Goal: Task Accomplishment & Management: Manage account settings

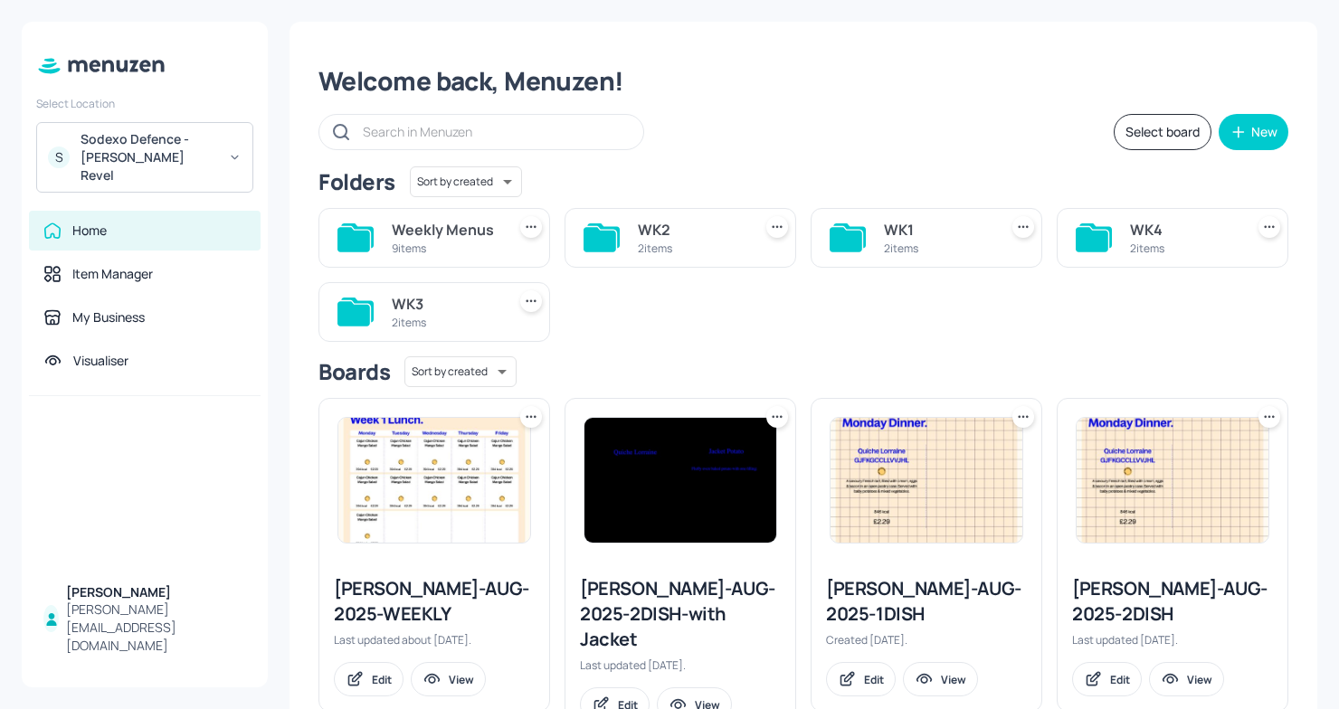
click at [194, 143] on div "Sodexo Defence - Newbold Revel" at bounding box center [149, 157] width 137 height 54
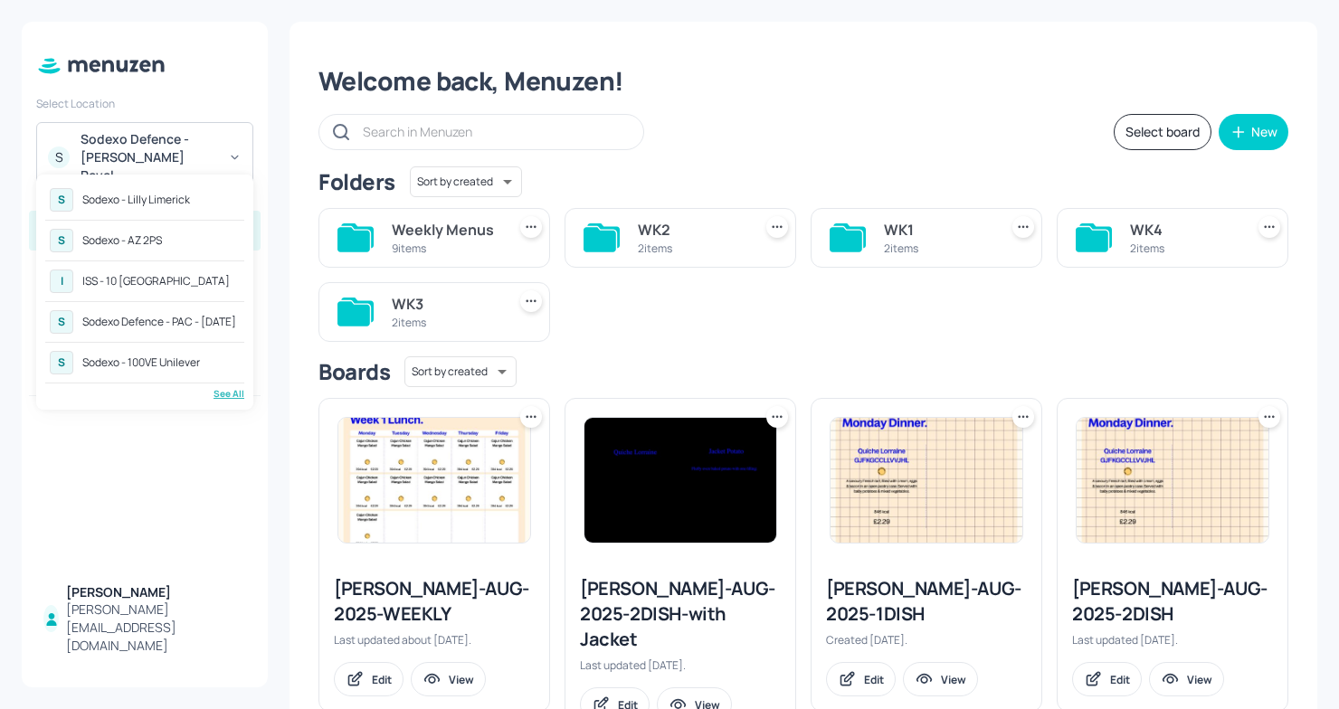
click at [167, 279] on div "ISS - 10 [GEOGRAPHIC_DATA]" at bounding box center [155, 281] width 147 height 11
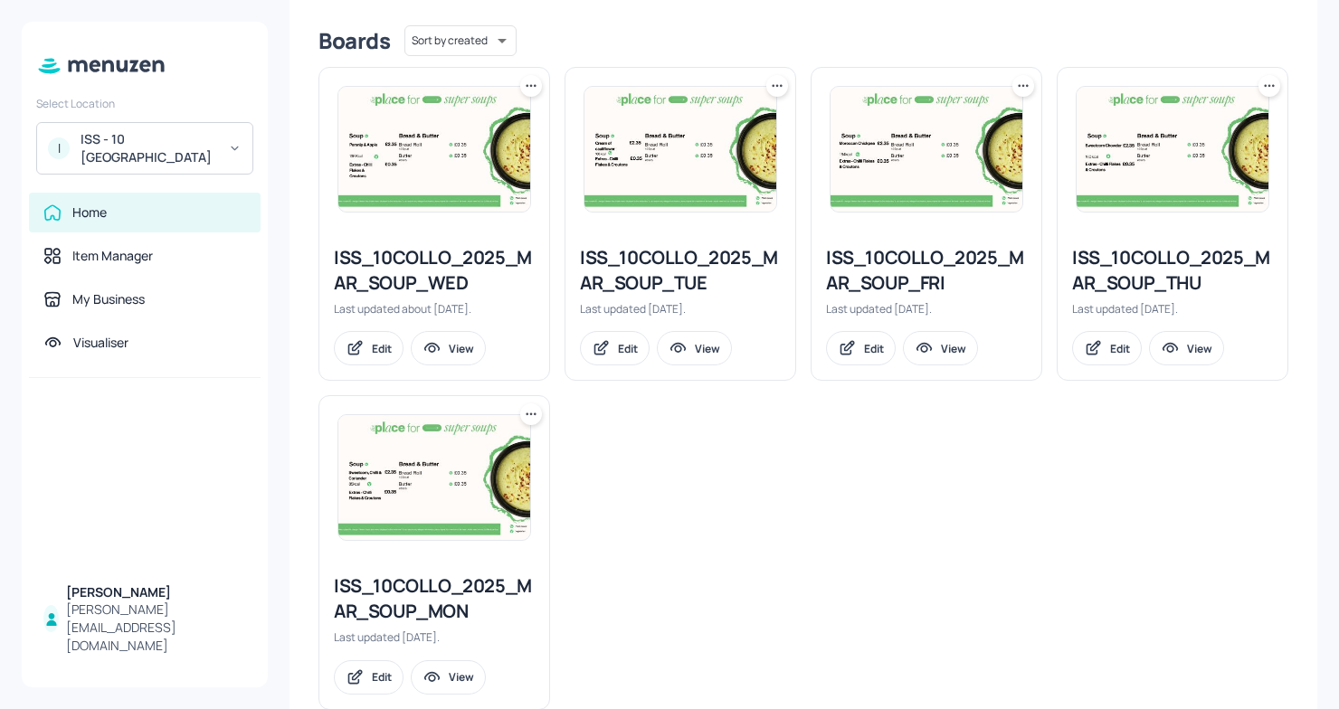
scroll to position [475, 0]
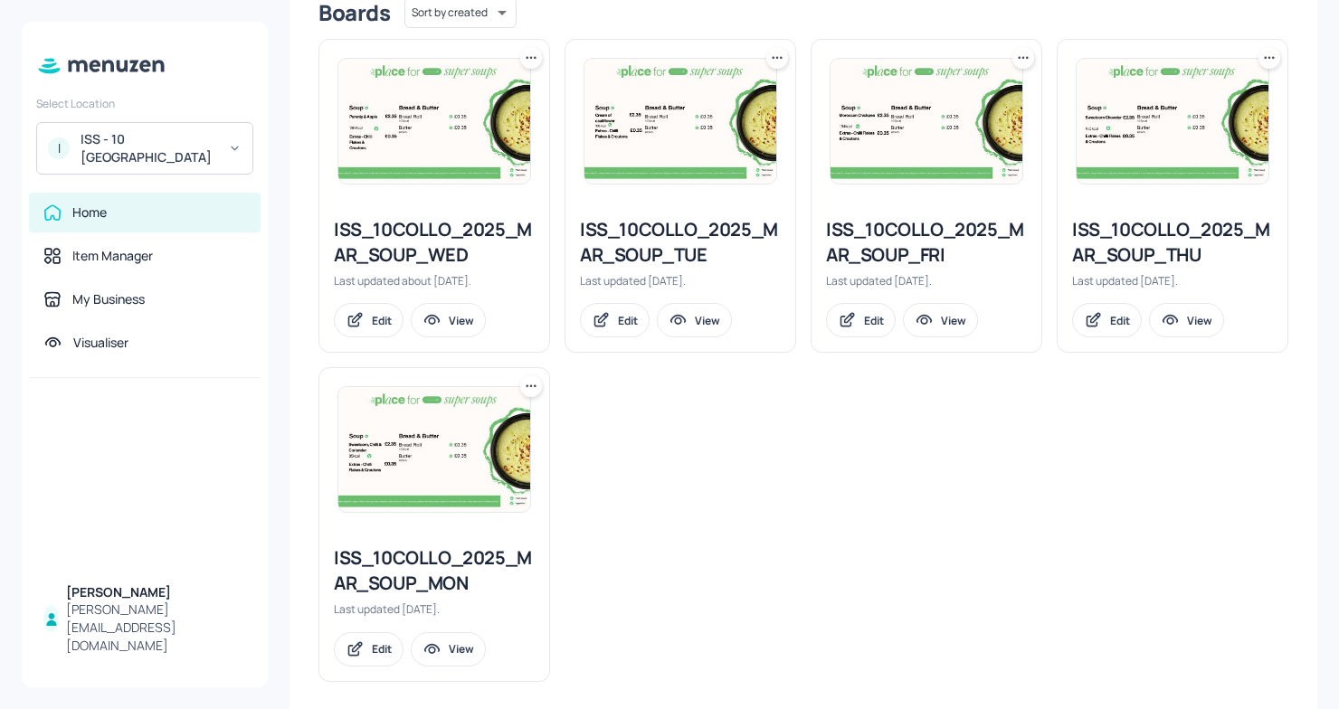
click at [448, 251] on div "ISS_10COLLO_2025_MAR_SOUP_WED" at bounding box center [434, 242] width 201 height 51
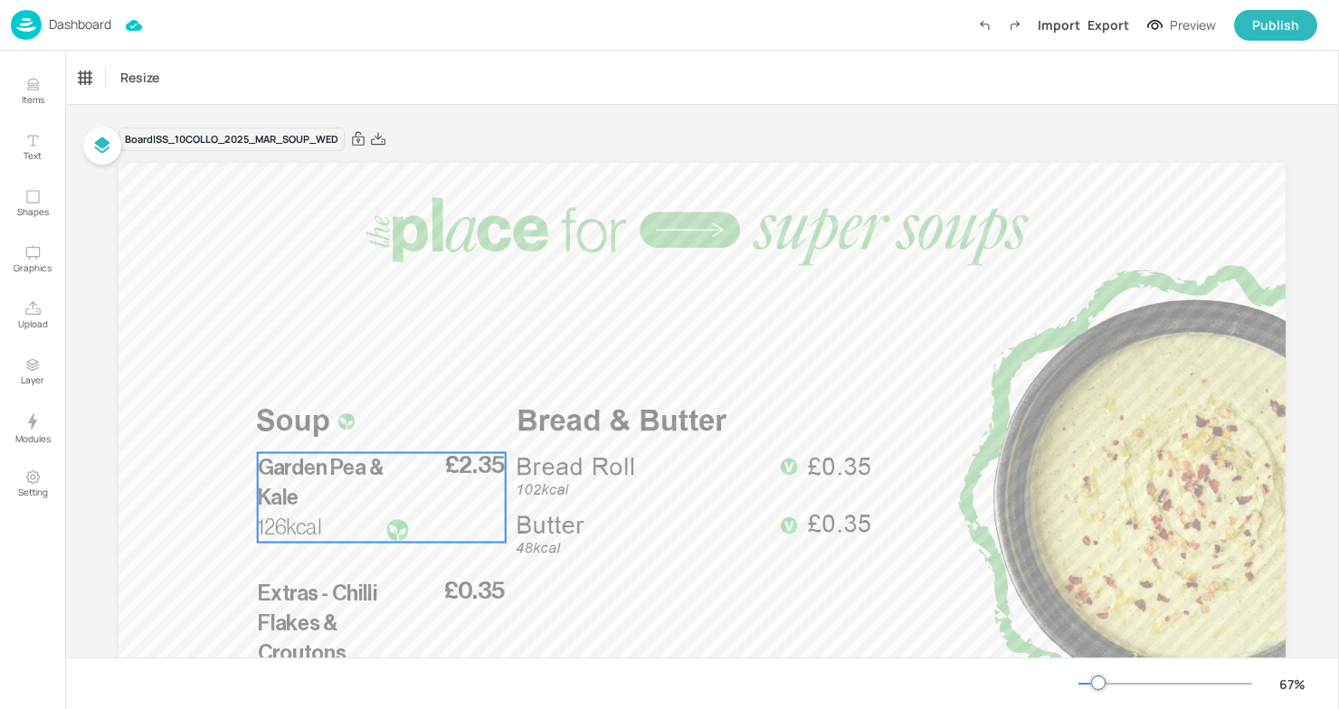
click at [334, 466] on span "Garden Pea & Kale" at bounding box center [321, 482] width 127 height 51
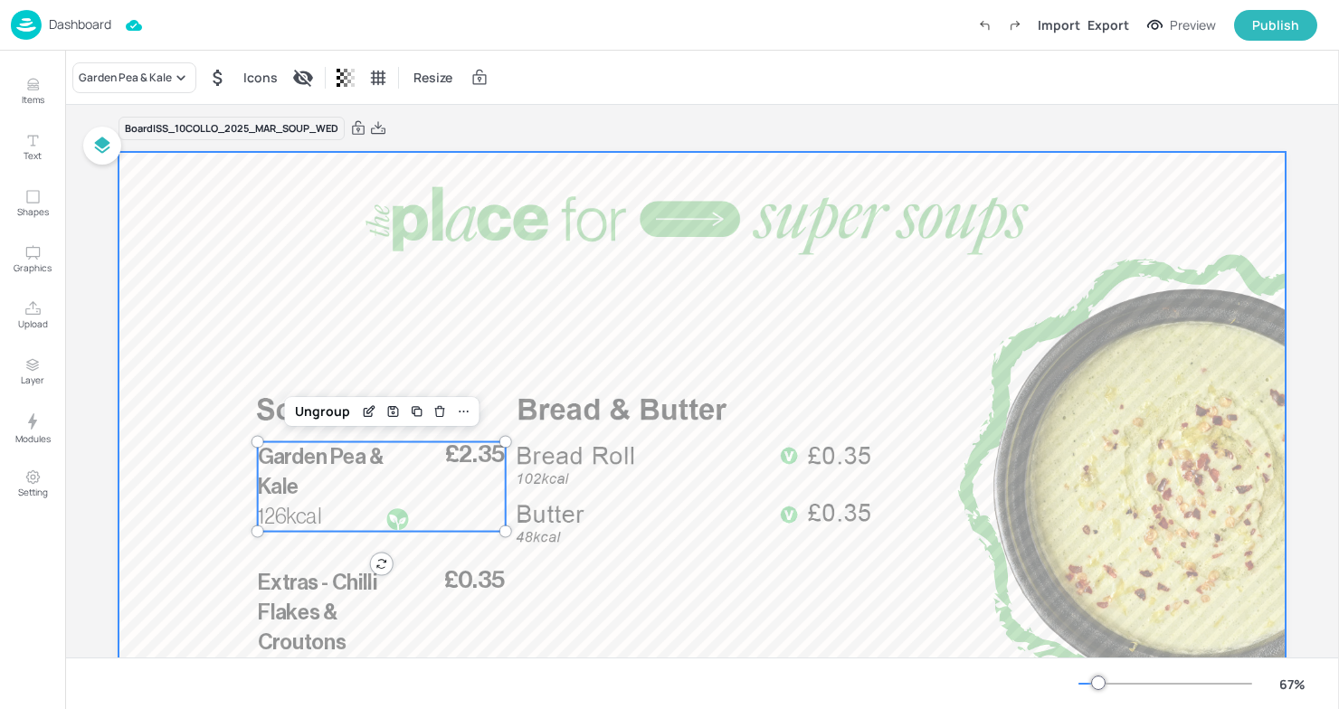
scroll to position [10, 0]
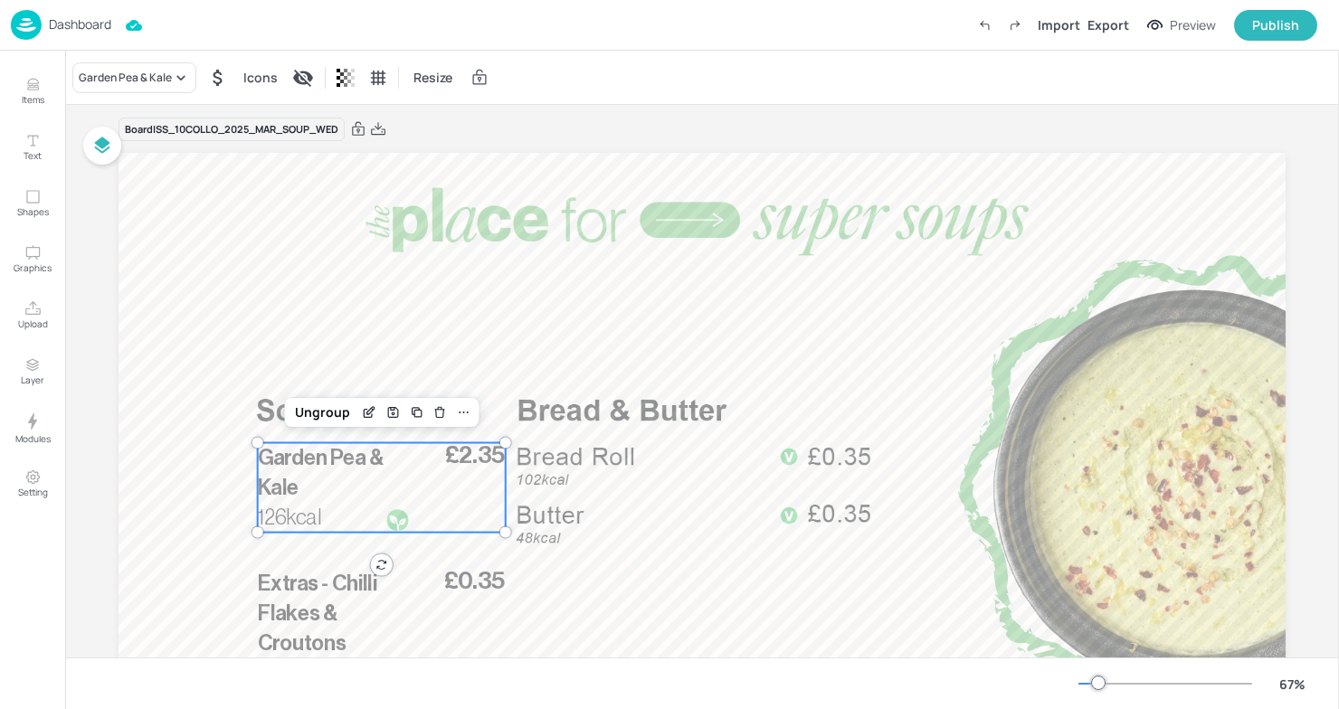
click at [315, 509] on span "126kcal" at bounding box center [289, 518] width 63 height 22
click at [366, 418] on icon "Edit Item" at bounding box center [369, 412] width 15 height 14
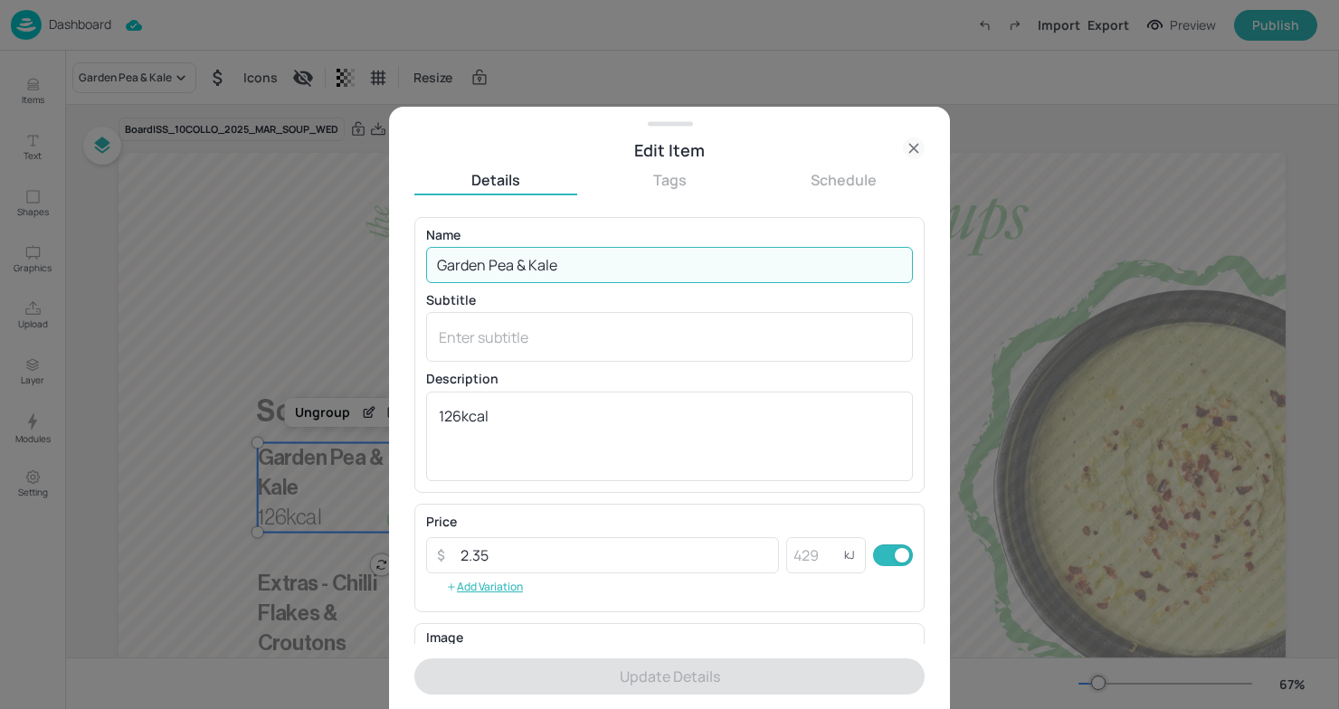
drag, startPoint x: 603, startPoint y: 261, endPoint x: 404, endPoint y: 256, distance: 199.1
click at [404, 257] on div "Edit Item Details Tags Schedule Name Garden Pea & Kale ​ Subtitle x ​ Descripti…" at bounding box center [669, 408] width 561 height 603
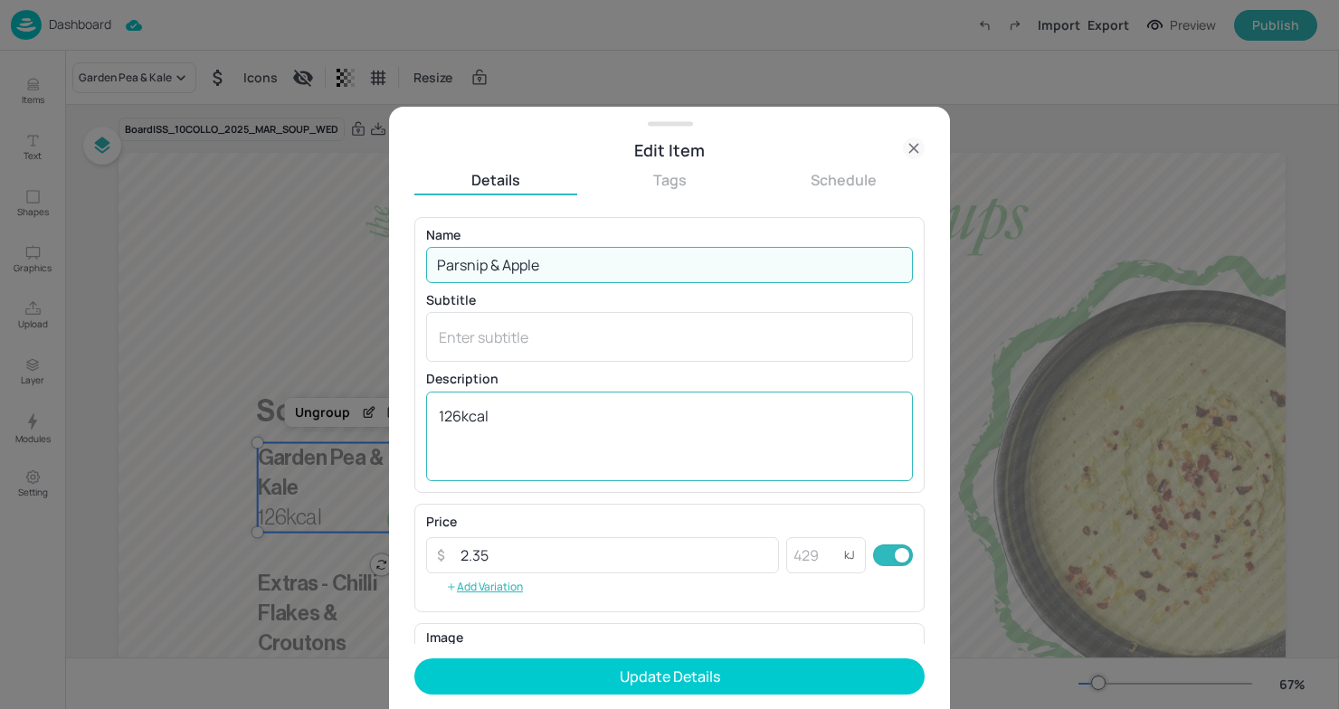
type input "Parsnip & Apple"
click at [461, 423] on textarea "126kcal" at bounding box center [669, 436] width 461 height 60
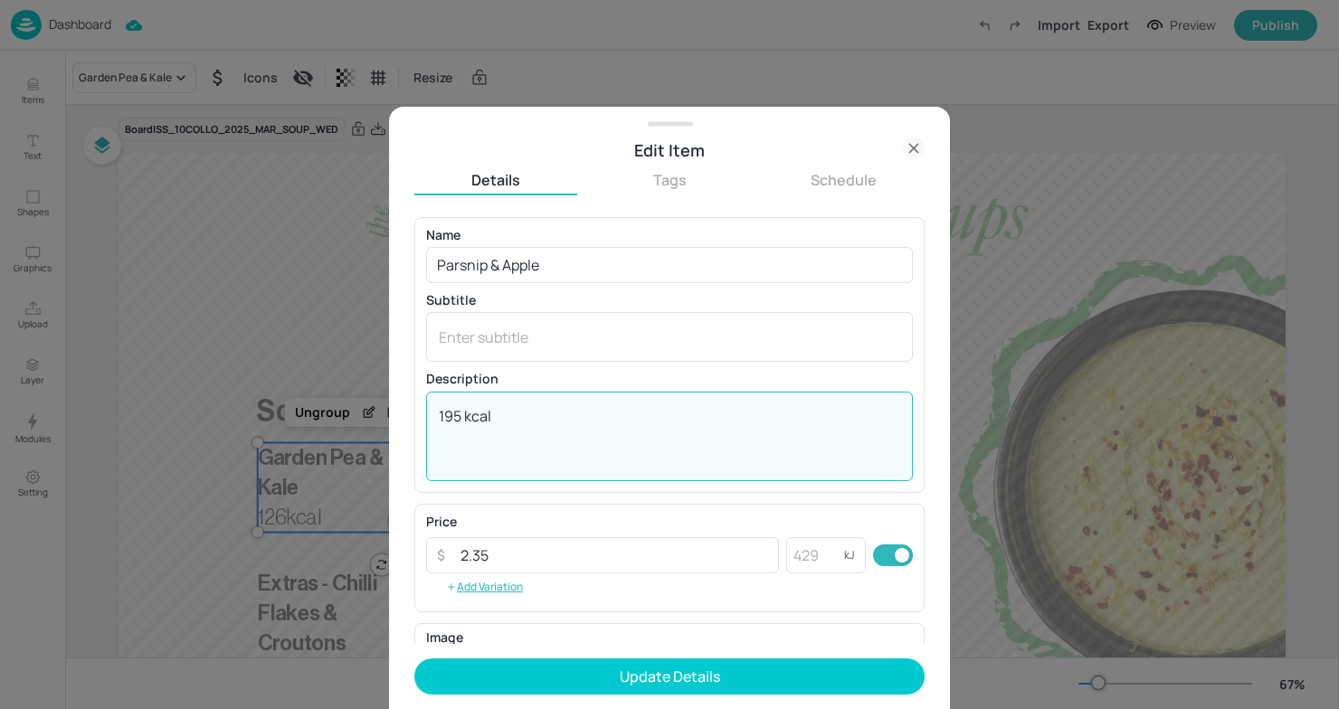
click at [528, 411] on textarea "195 kcal" at bounding box center [669, 436] width 461 height 60
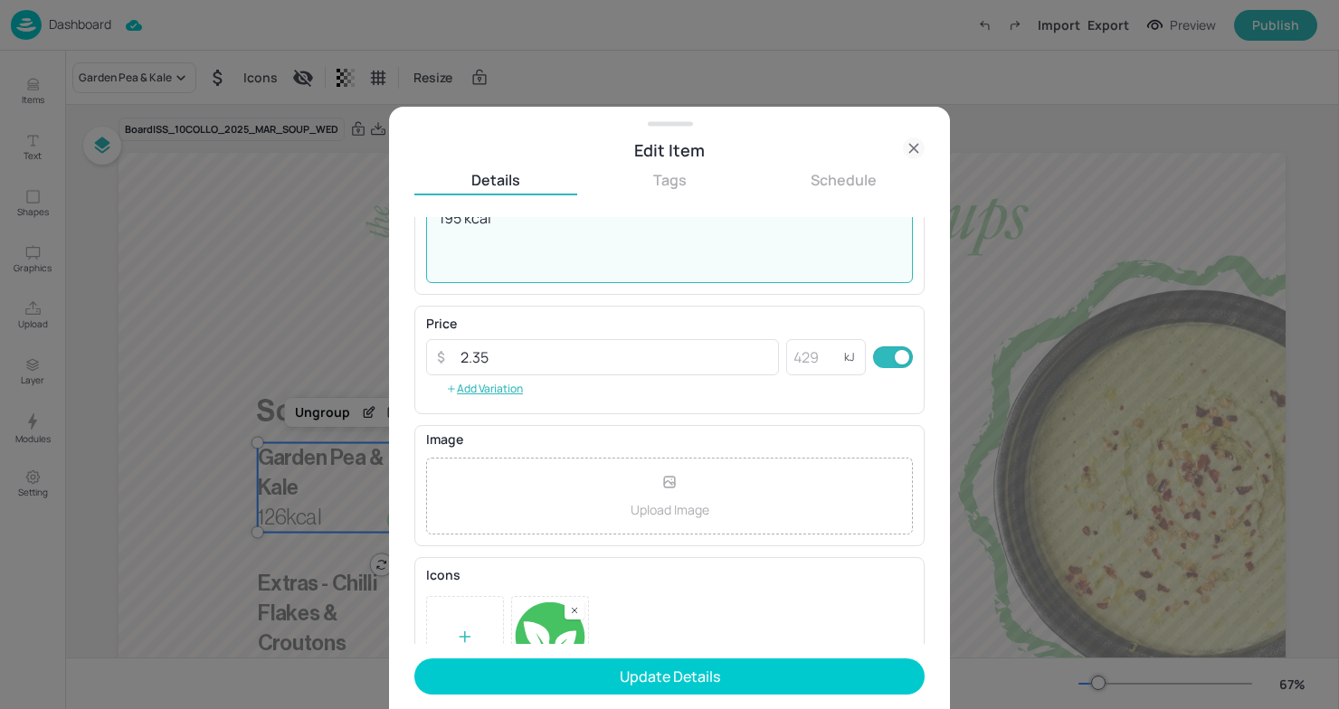
scroll to position [243, 0]
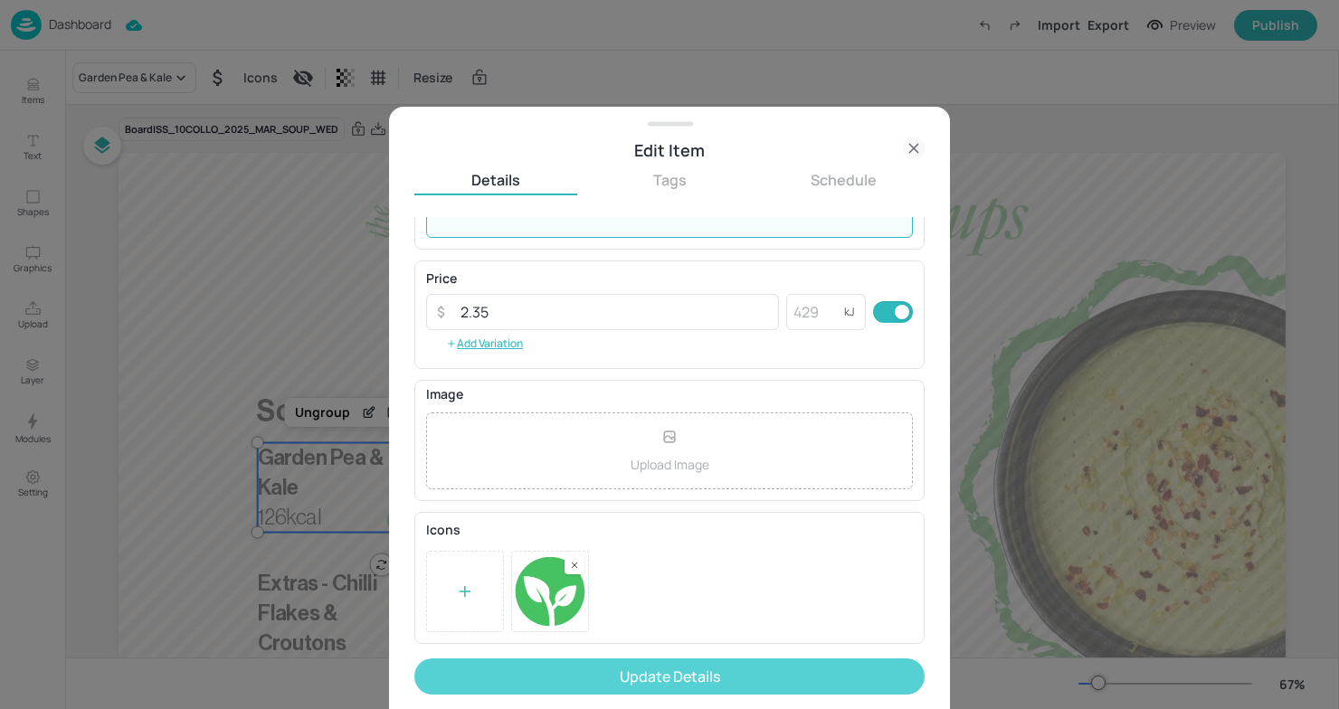
type textarea "195 kcal"
click at [620, 683] on button "Update Details" at bounding box center [669, 677] width 510 height 36
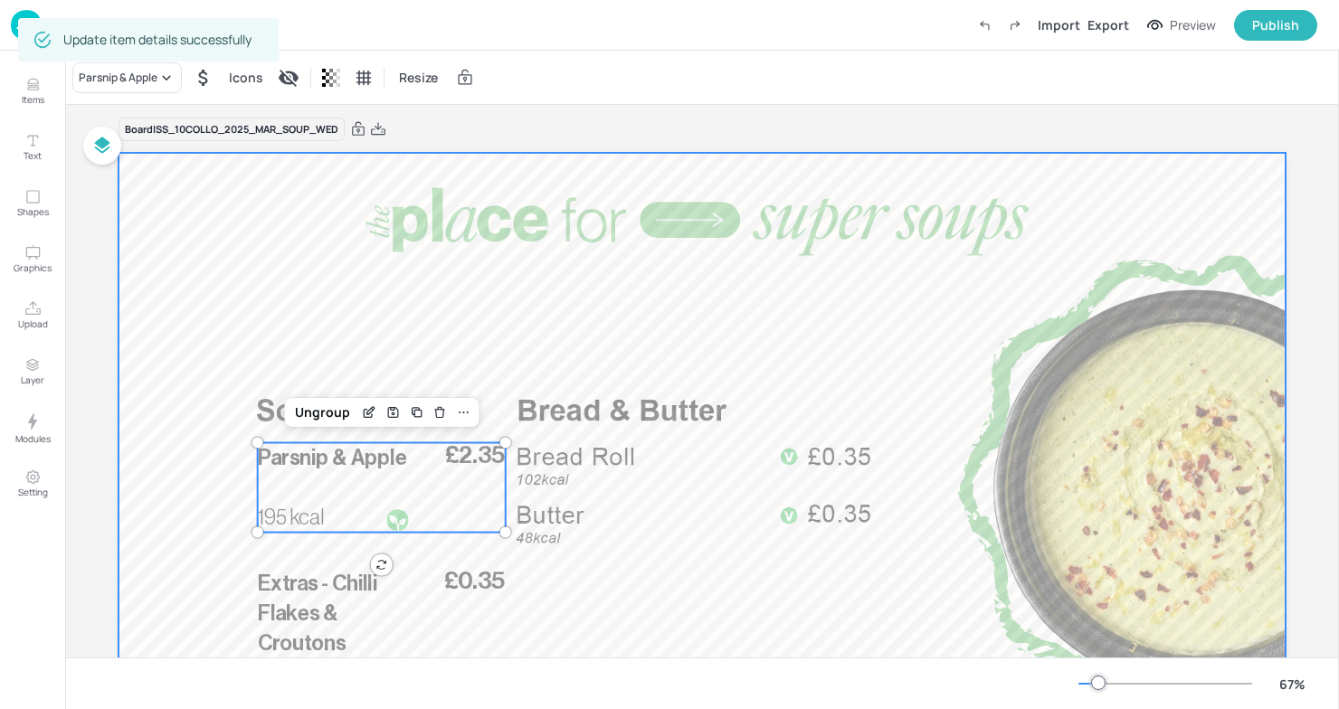
click at [573, 330] on div at bounding box center [702, 481] width 1167 height 657
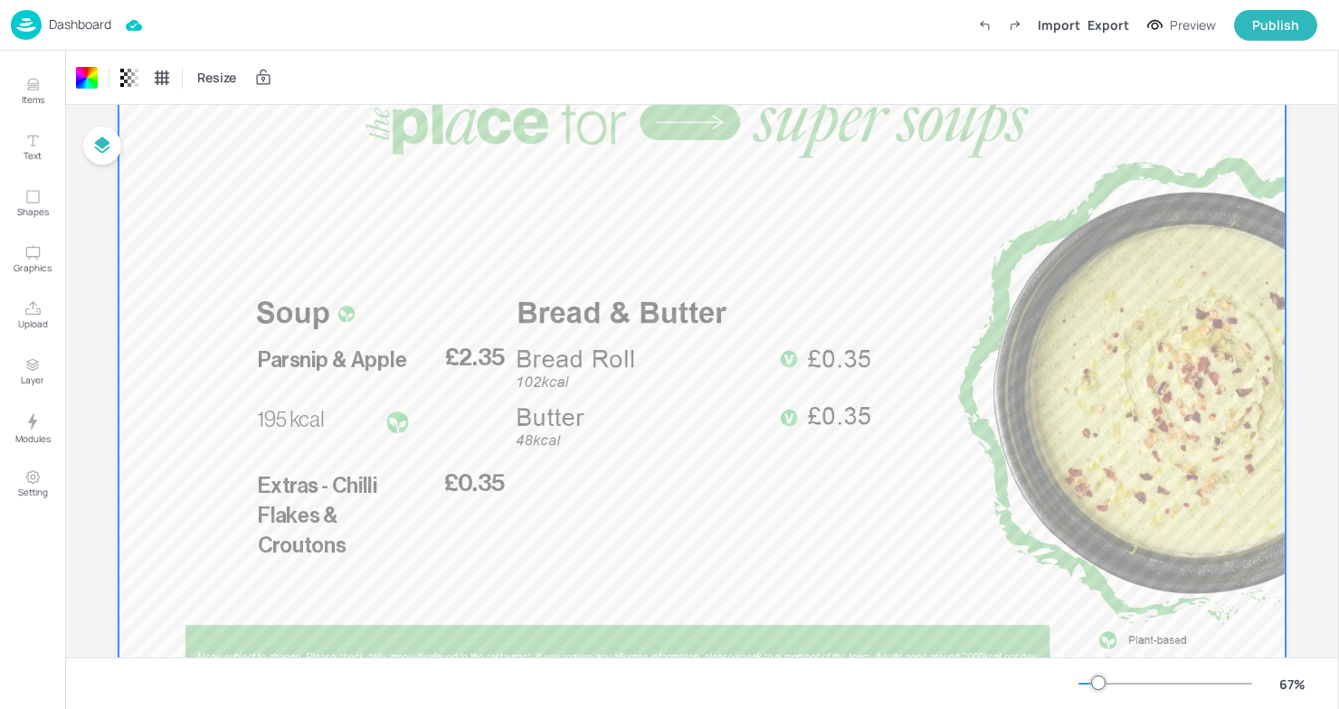
scroll to position [114, 0]
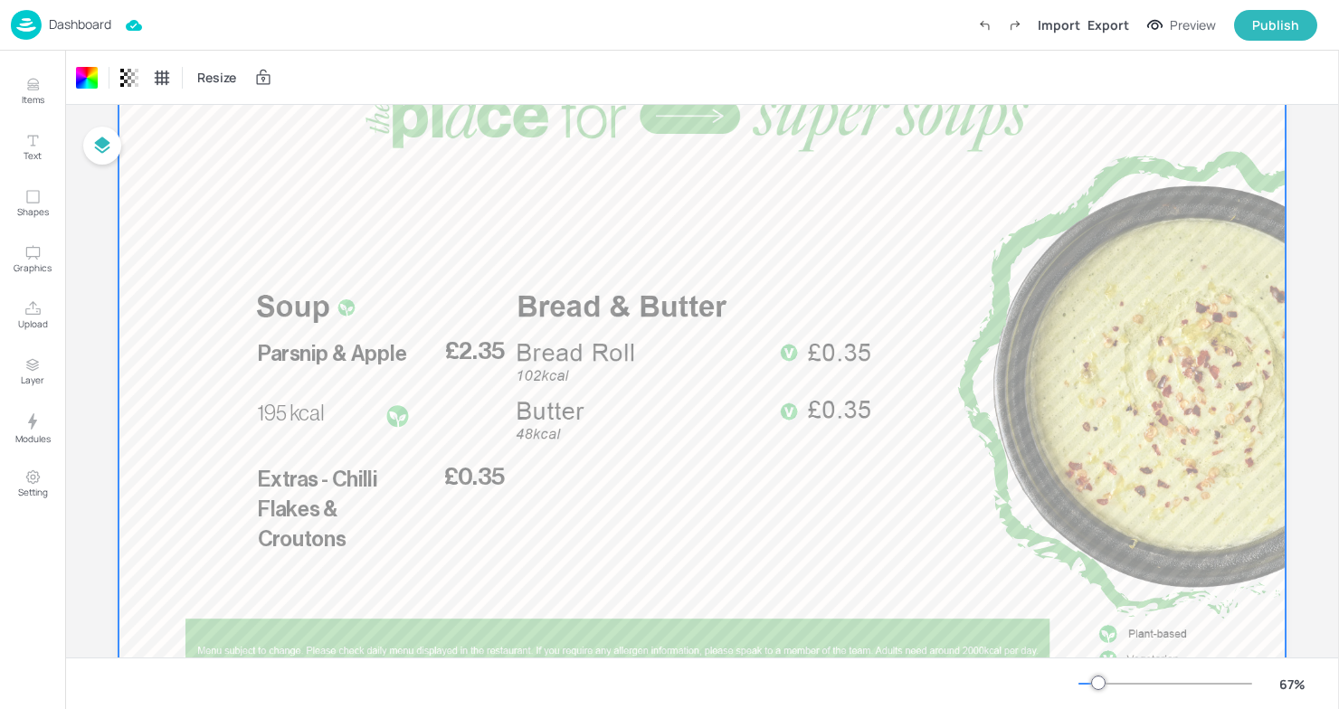
click at [990, 209] on div at bounding box center [702, 377] width 1167 height 657
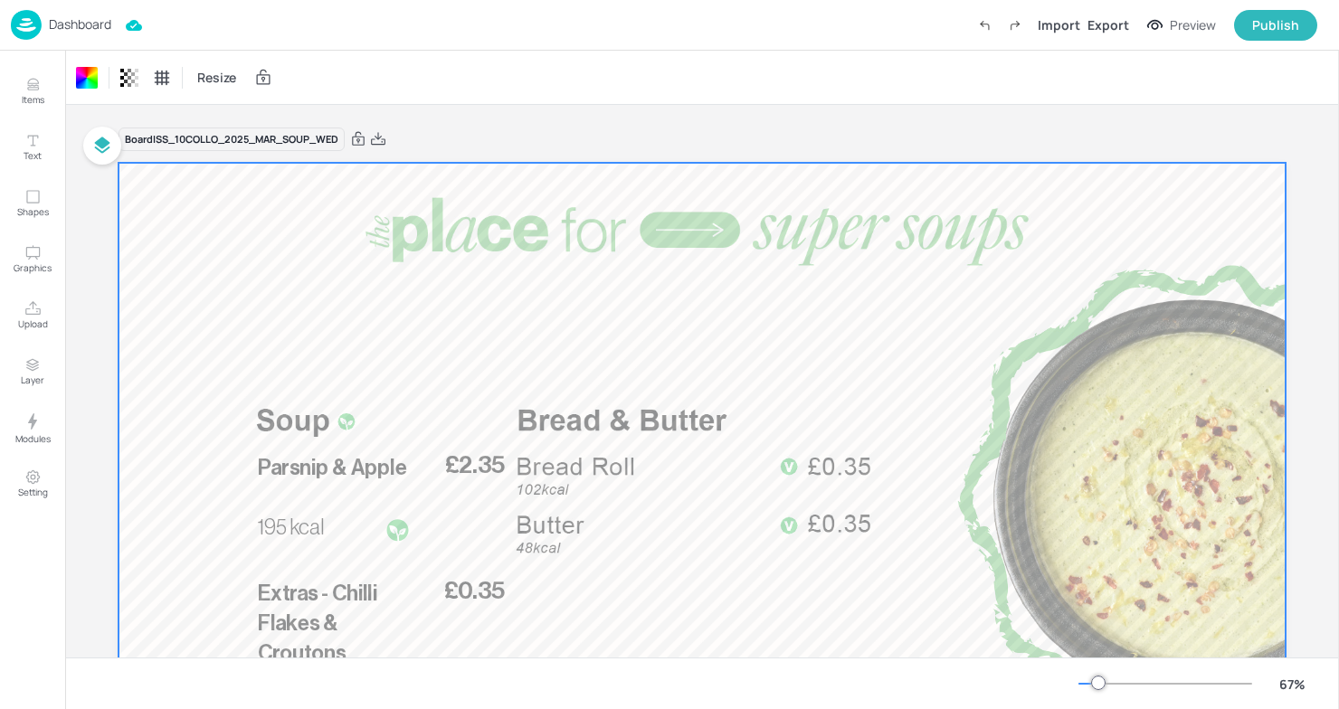
click at [498, 165] on div at bounding box center [702, 491] width 1167 height 657
click at [402, 260] on div at bounding box center [702, 491] width 1167 height 657
click at [380, 134] on icon at bounding box center [378, 138] width 14 height 13
